Goal: Navigation & Orientation: Find specific page/section

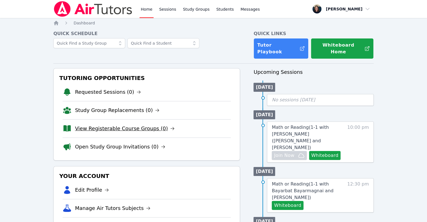
drag, startPoint x: 96, startPoint y: 118, endPoint x: 96, endPoint y: 122, distance: 3.9
click at [96, 122] on li "View Registerable Course Groups (0)" at bounding box center [147, 128] width 168 height 18
click at [96, 125] on link "View Registerable Course Groups (0)" at bounding box center [125, 129] width 100 height 8
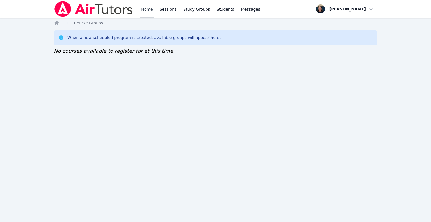
click at [150, 10] on link "Home" at bounding box center [147, 9] width 14 height 18
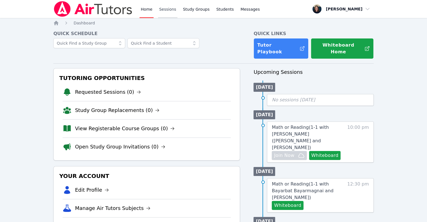
click at [167, 8] on link "Sessions" at bounding box center [167, 9] width 19 height 18
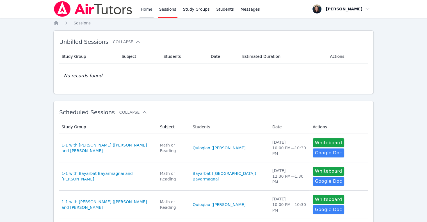
click at [143, 13] on link "Home" at bounding box center [147, 9] width 14 height 18
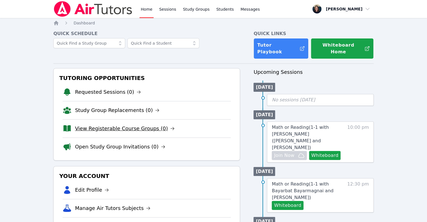
click at [106, 125] on link "View Registerable Course Groups (0)" at bounding box center [125, 129] width 100 height 8
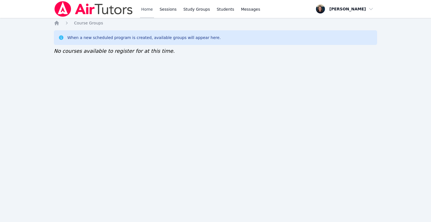
click at [151, 10] on link "Home" at bounding box center [147, 9] width 14 height 18
